Goal: Navigation & Orientation: Find specific page/section

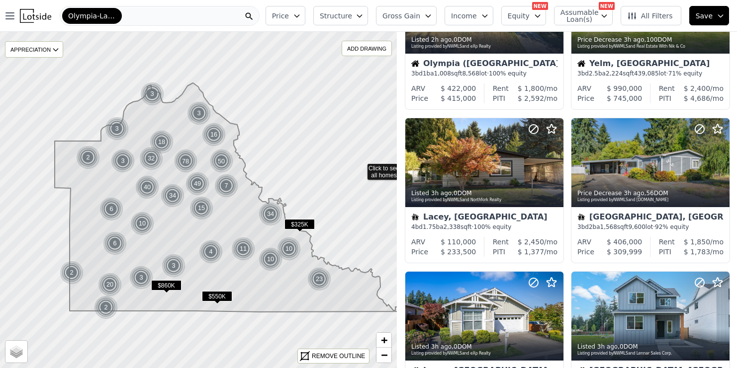
scroll to position [249, 0]
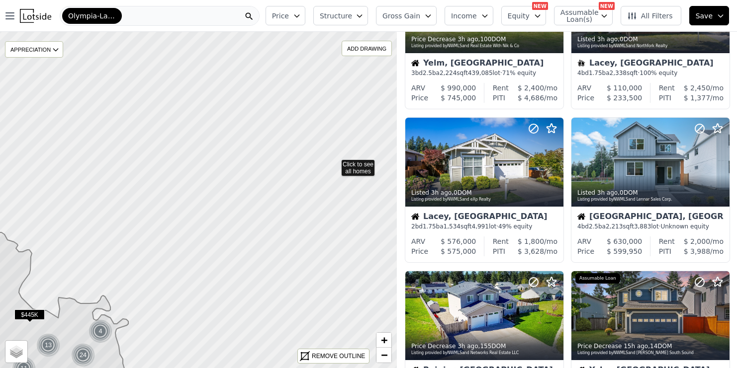
scroll to position [95, 0]
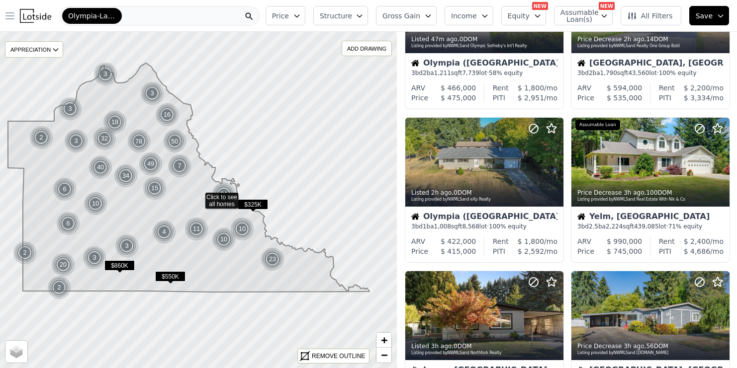
click at [8, 16] on icon "button" at bounding box center [10, 16] width 8 height 6
